Goal: Information Seeking & Learning: Learn about a topic

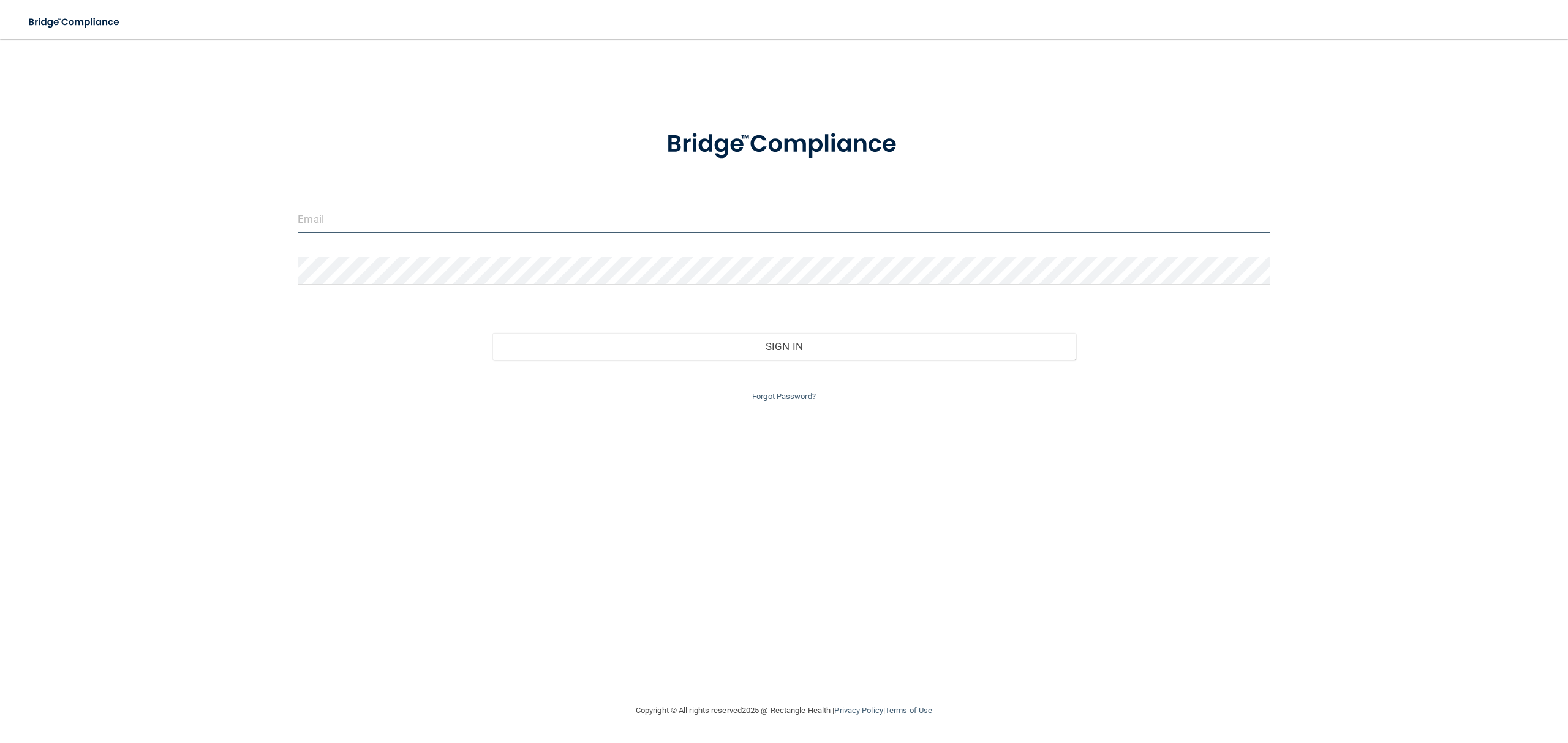
click at [338, 216] on input "email" at bounding box center [784, 219] width 972 height 27
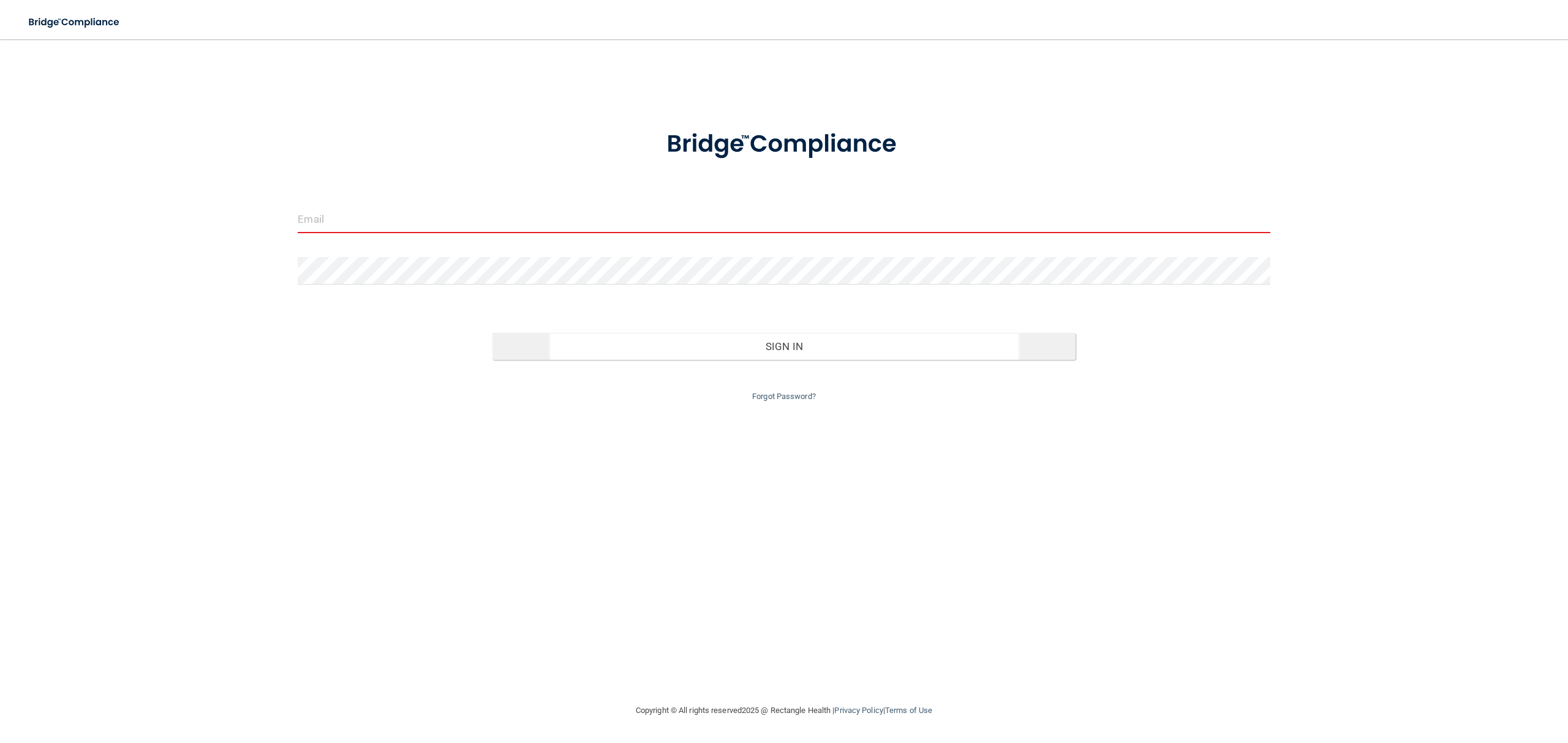
type input "[EMAIL_ADDRESS][DOMAIN_NAME]"
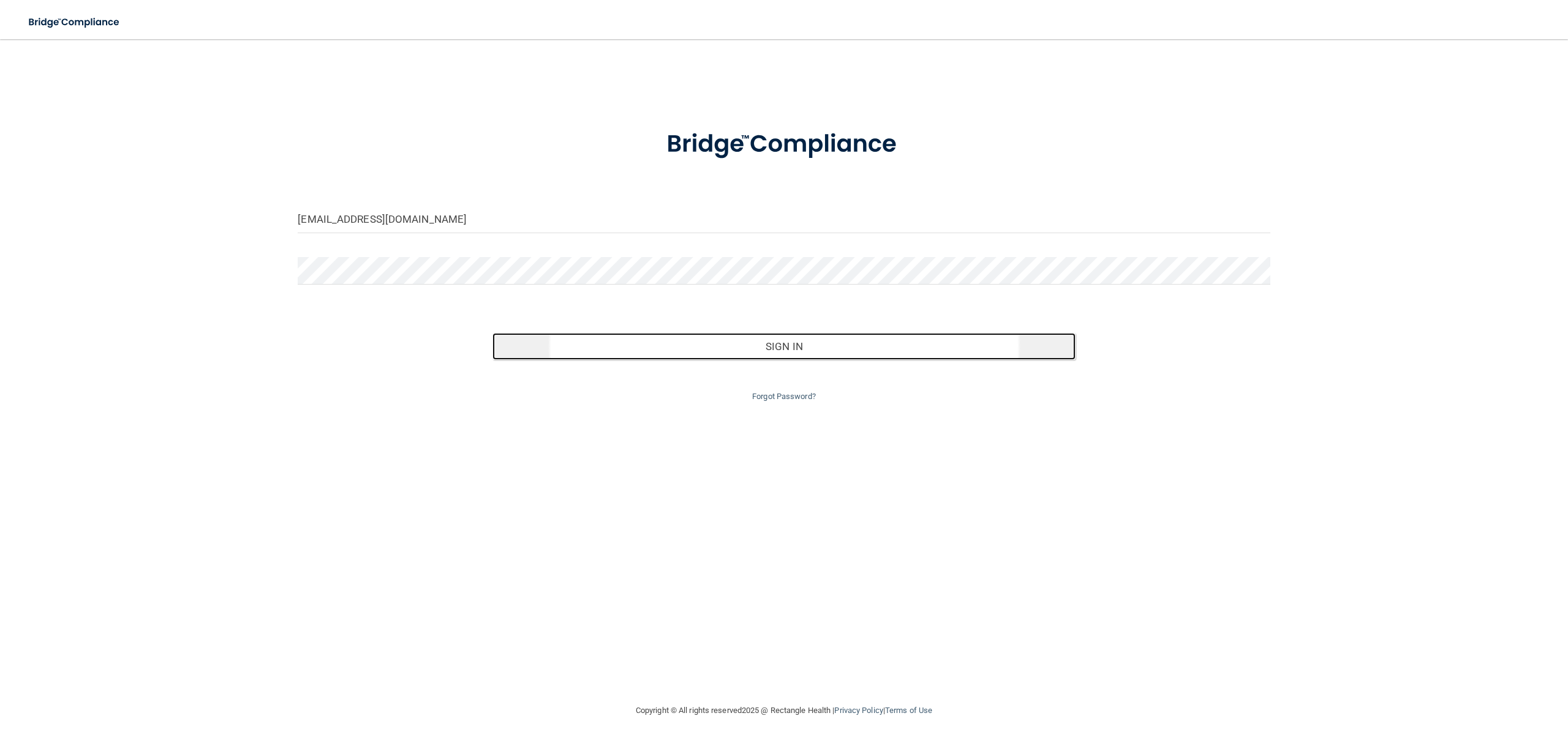
click at [711, 339] on button "Sign In" at bounding box center [784, 347] width 583 height 27
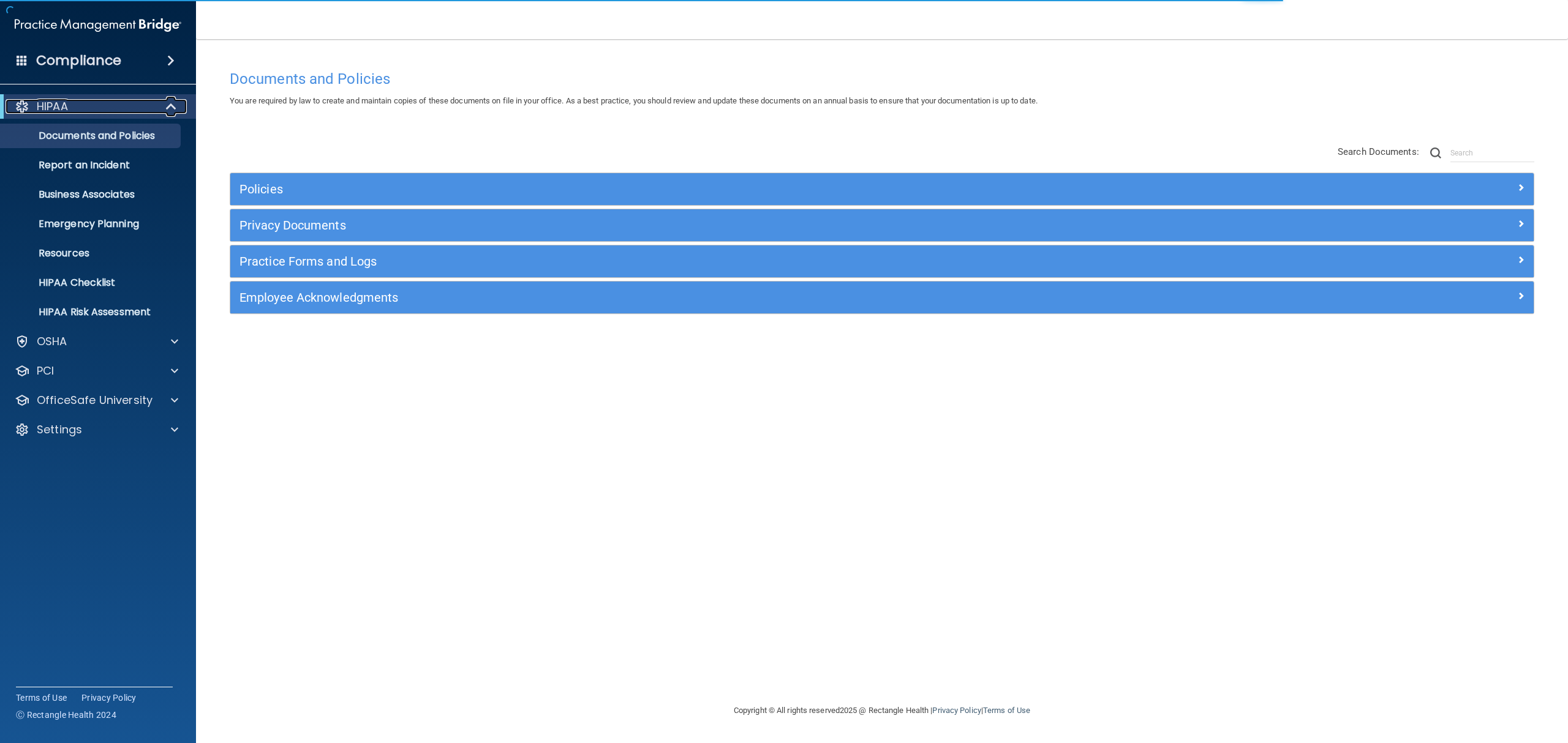
click at [69, 105] on div "HIPAA" at bounding box center [81, 106] width 151 height 14
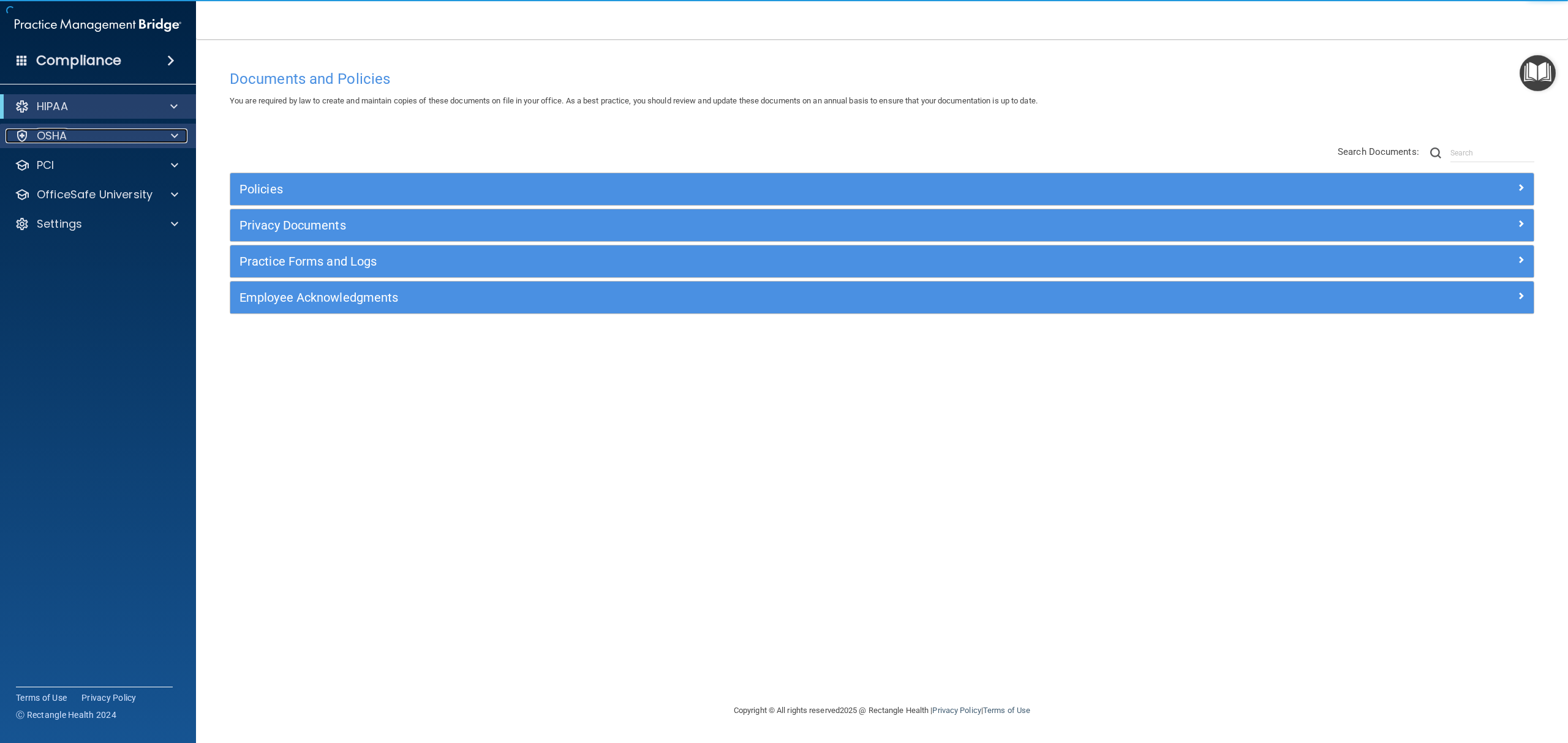
click at [53, 139] on p "OSHA" at bounding box center [52, 135] width 30 height 14
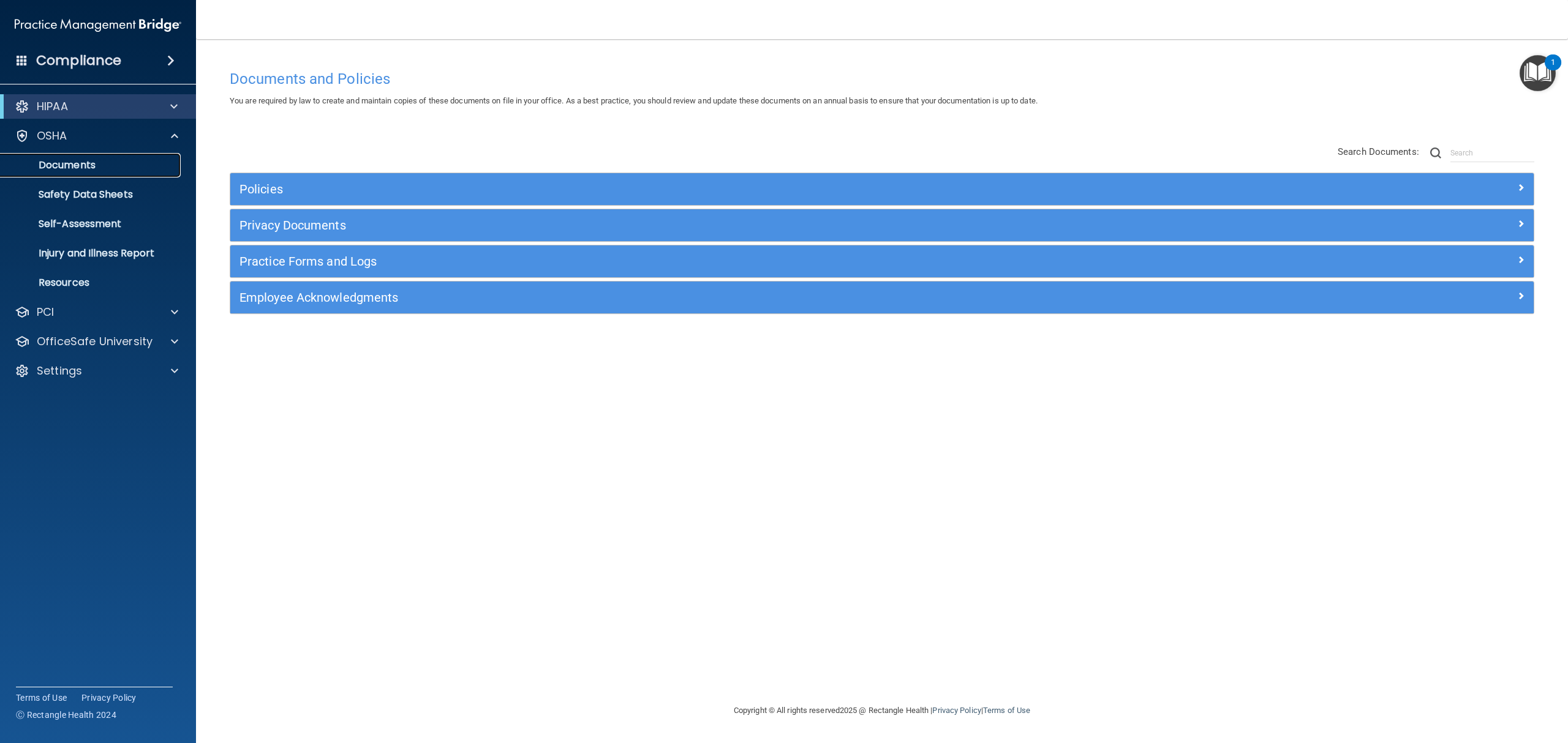
click at [89, 169] on p "Documents" at bounding box center [92, 165] width 167 height 12
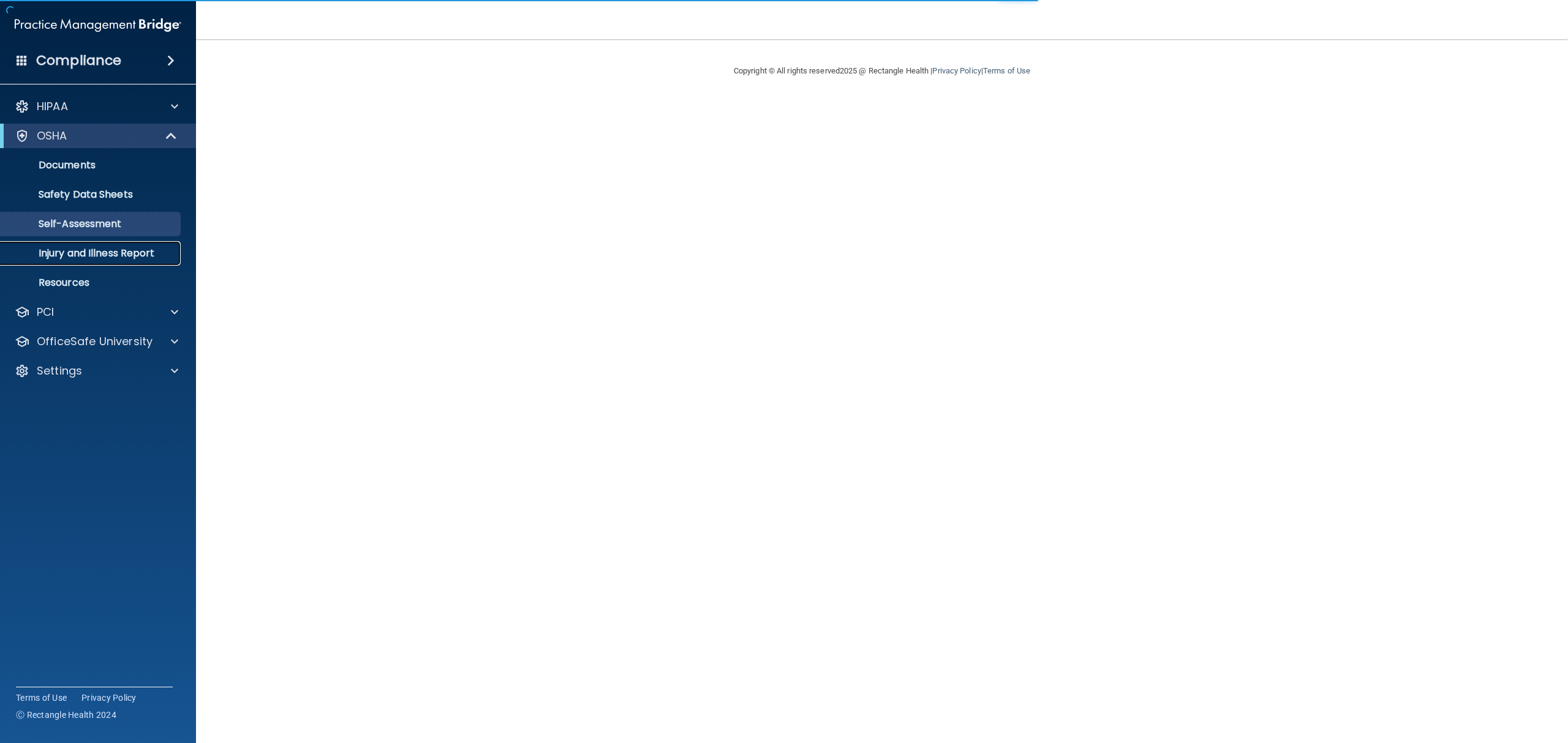
click at [69, 252] on p "Injury and Illness Report" at bounding box center [92, 253] width 167 height 12
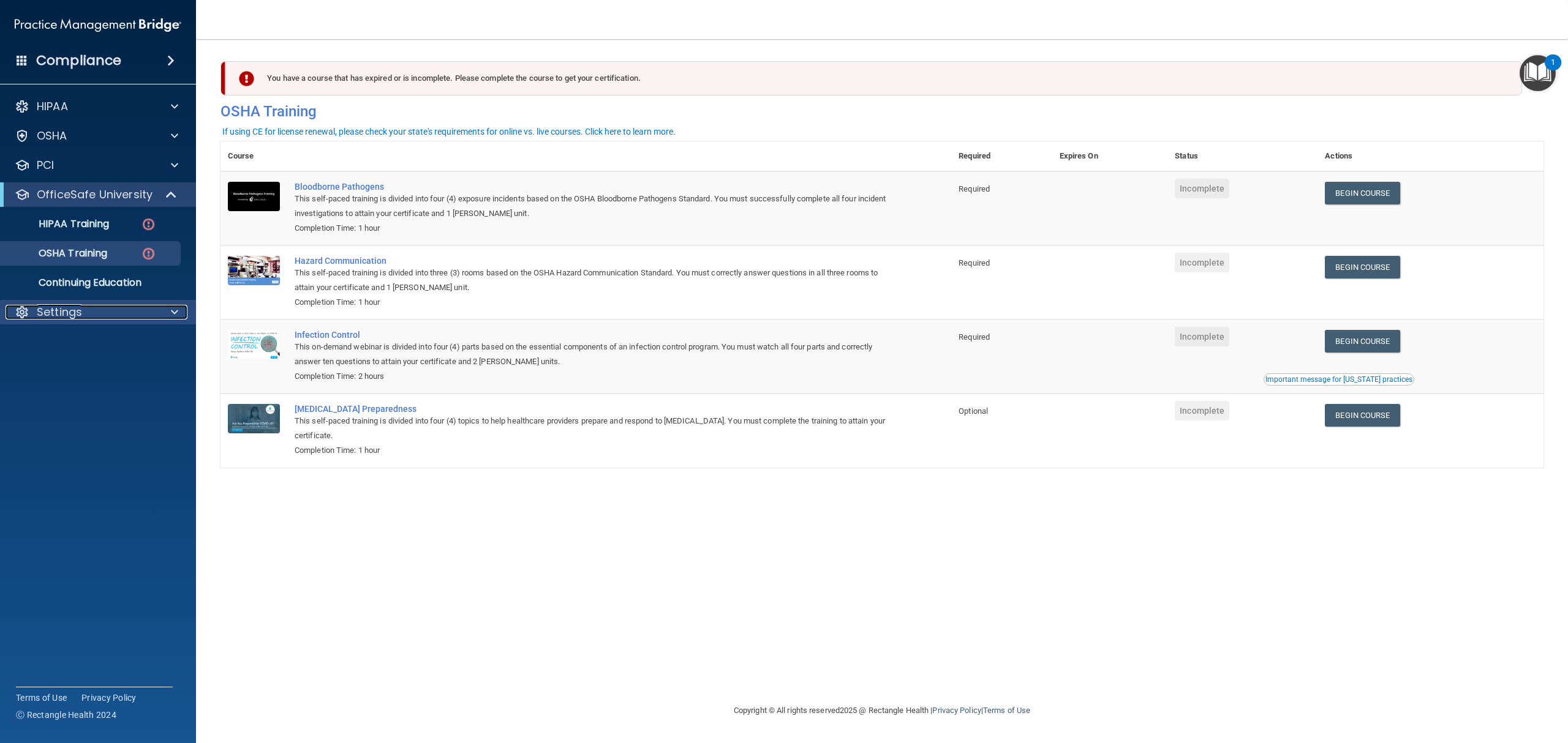
click at [64, 319] on p "Settings" at bounding box center [60, 312] width 45 height 14
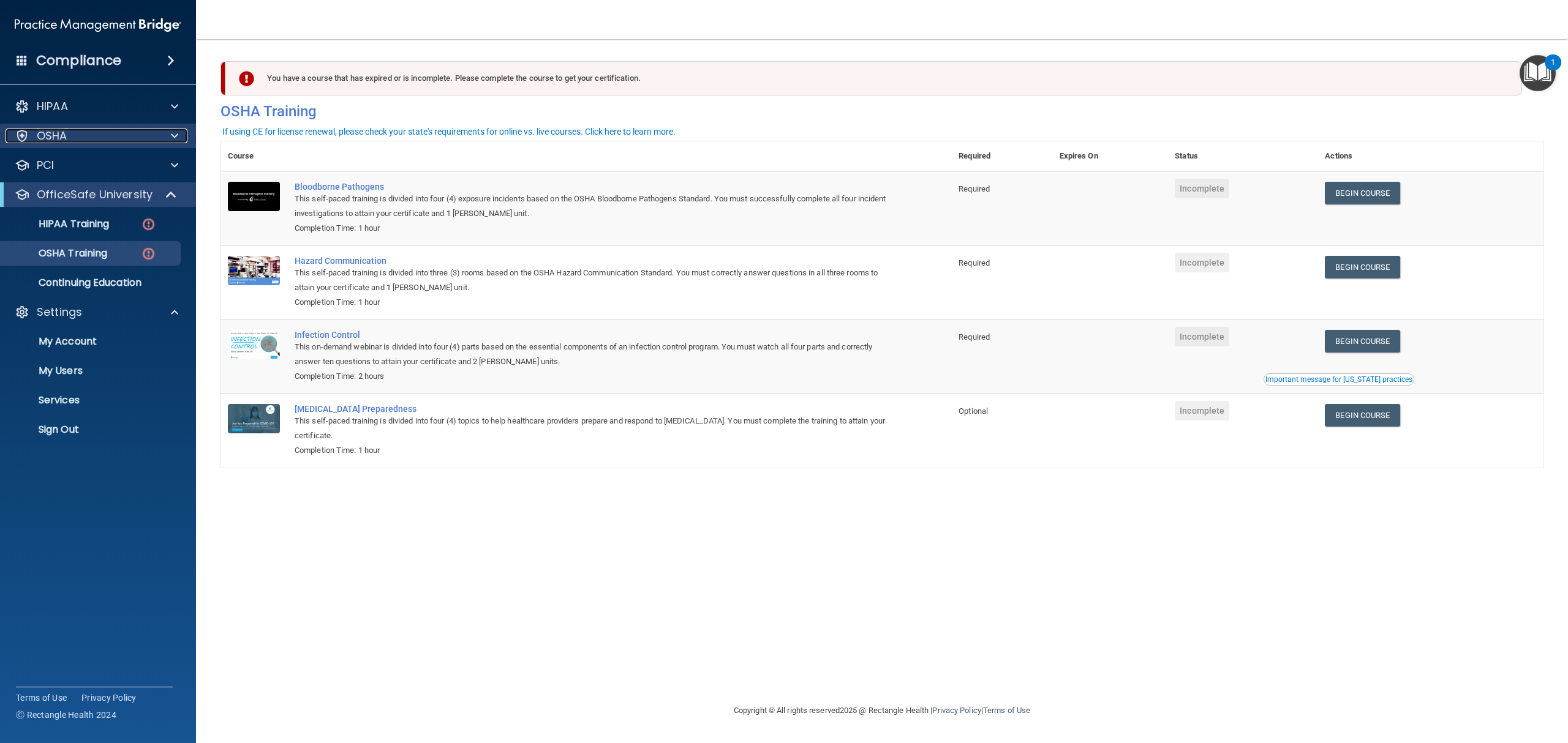
click at [60, 143] on p "OSHA" at bounding box center [52, 135] width 30 height 14
